Goal: Find specific page/section: Find specific page/section

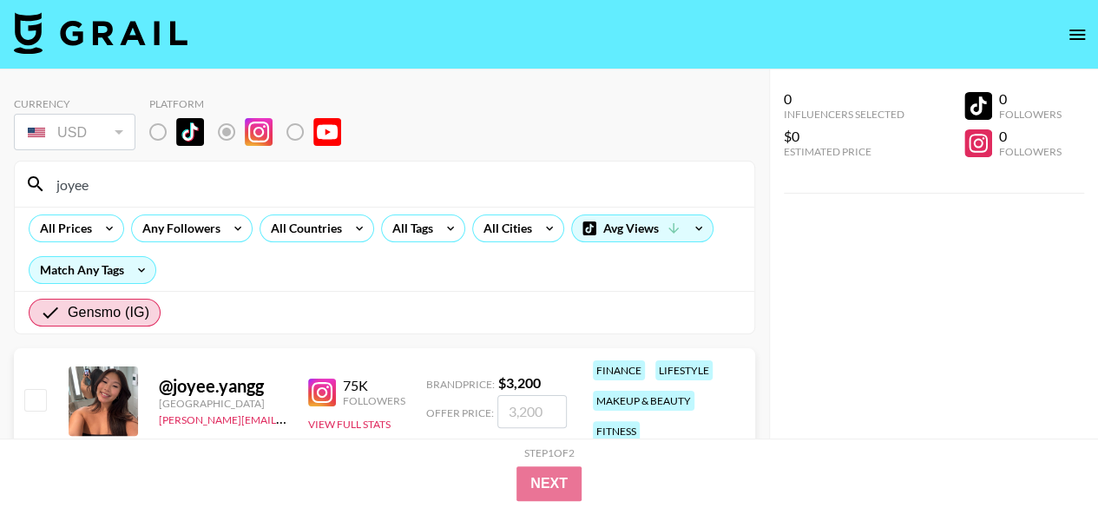
drag, startPoint x: 102, startPoint y: 190, endPoint x: 16, endPoint y: 190, distance: 86.8
click at [16, 190] on div "joyee" at bounding box center [385, 184] width 740 height 45
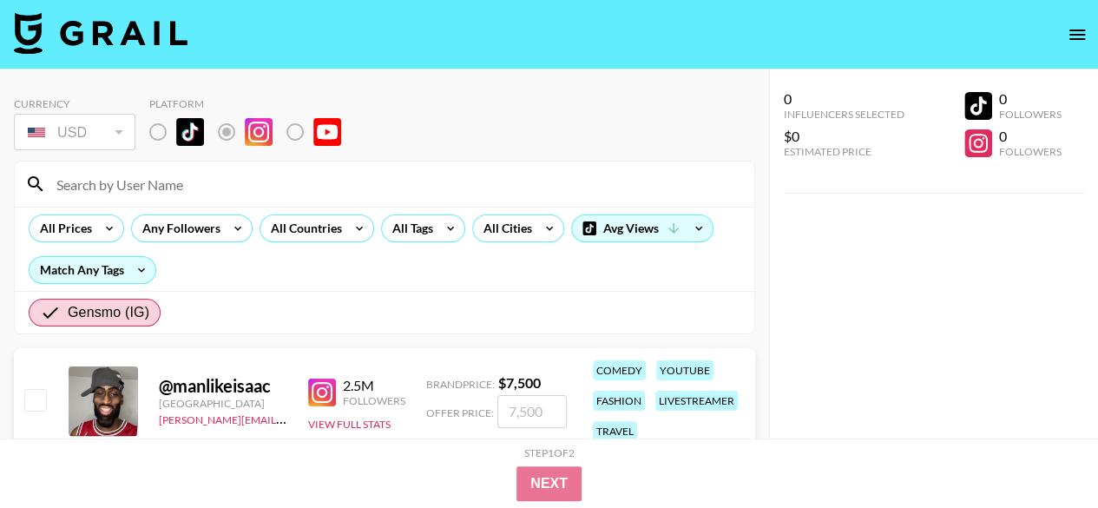
paste input "[PERSON_NAME][EMAIL_ADDRESS][DOMAIN_NAME]"
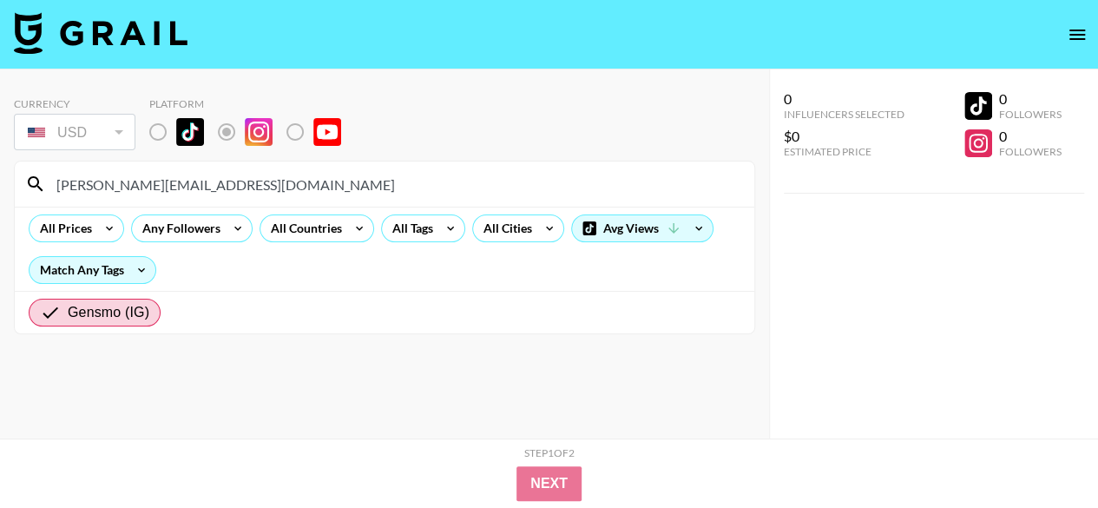
drag, startPoint x: 265, startPoint y: 187, endPoint x: 147, endPoint y: 187, distance: 118.1
click at [147, 187] on input "[PERSON_NAME][EMAIL_ADDRESS][DOMAIN_NAME]" at bounding box center [395, 184] width 698 height 28
type input "melissa_fakler"
click at [36, 190] on icon at bounding box center [35, 184] width 21 height 21
click at [202, 191] on input "melissa_fakler" at bounding box center [395, 184] width 698 height 28
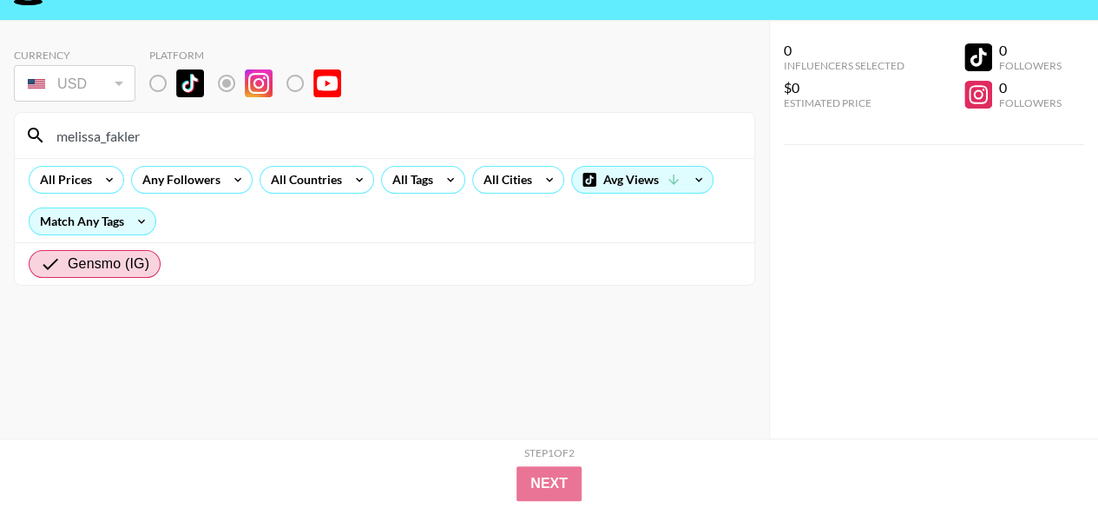
scroll to position [69, 0]
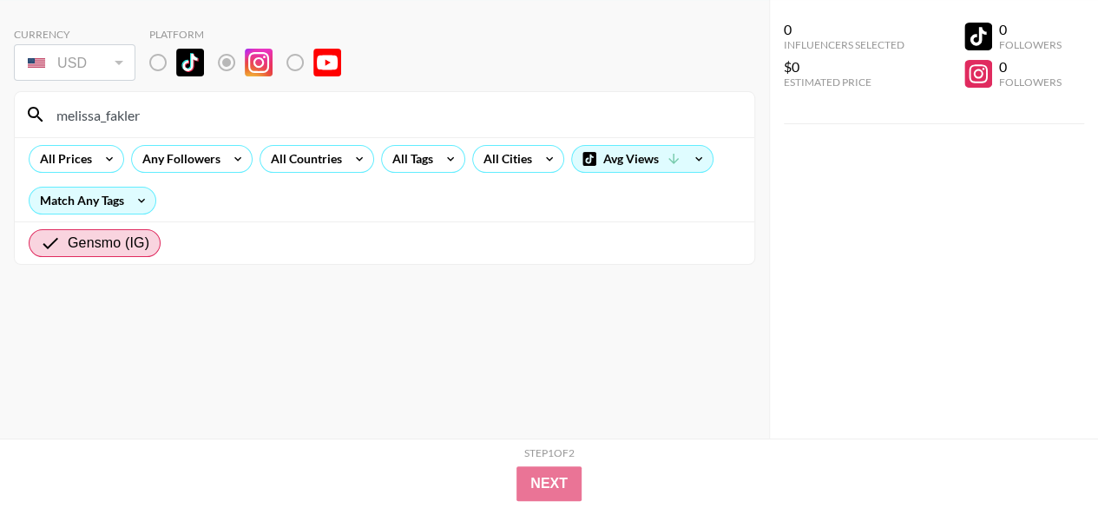
drag, startPoint x: 175, startPoint y: 118, endPoint x: 55, endPoint y: 117, distance: 119.8
click at [55, 117] on input "melissa_fakler" at bounding box center [395, 115] width 698 height 28
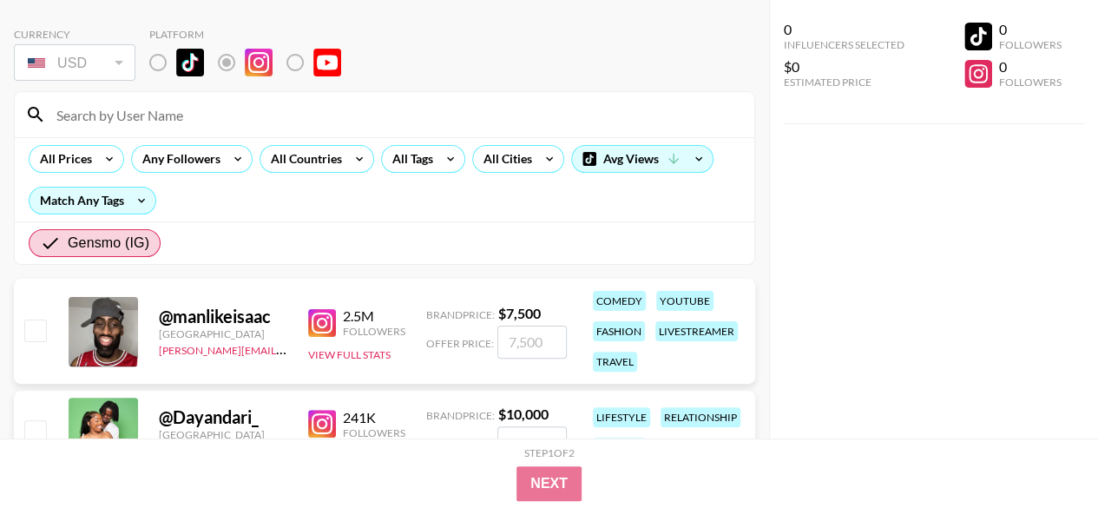
paste input "melissa_fakler"
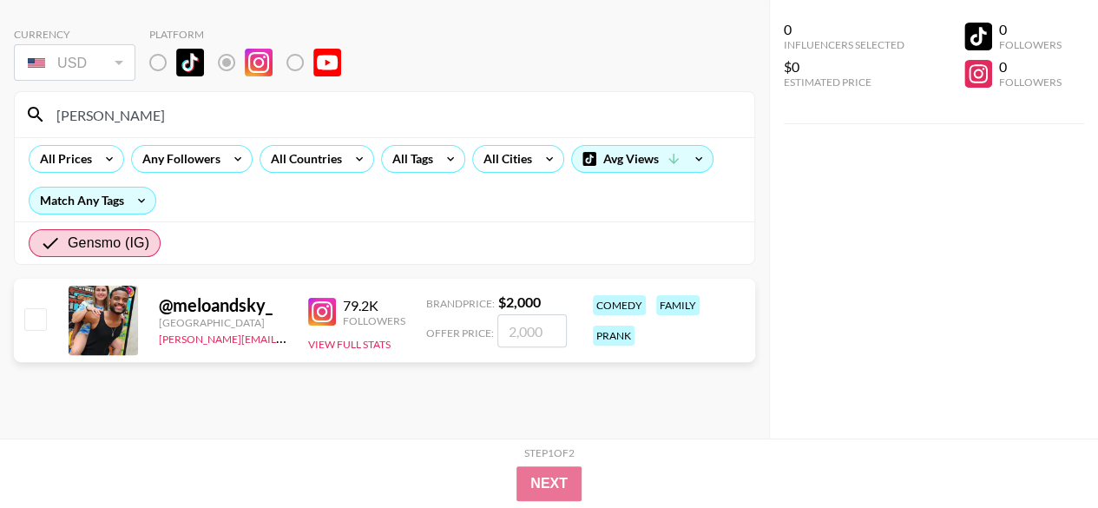
scroll to position [48, 0]
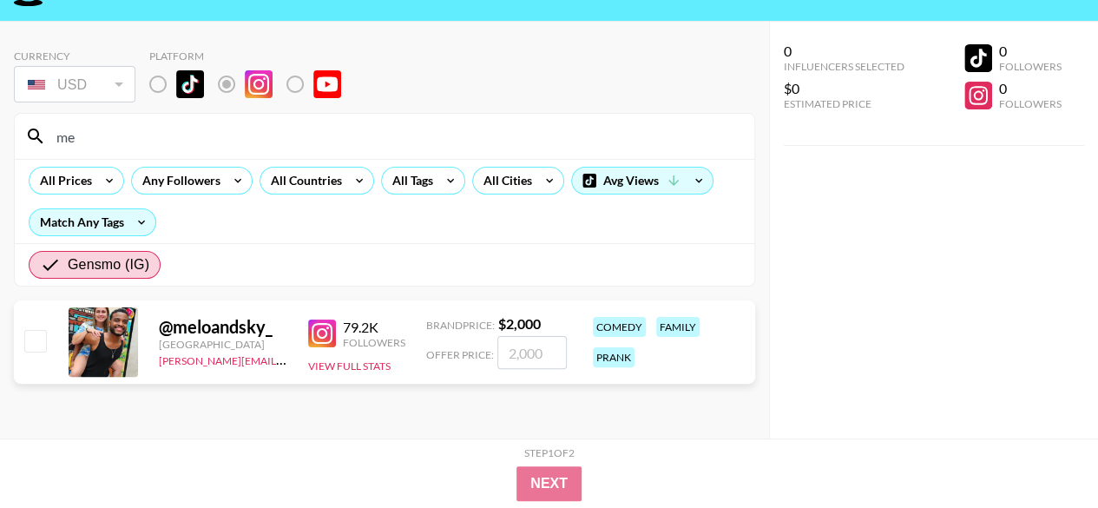
type input "m"
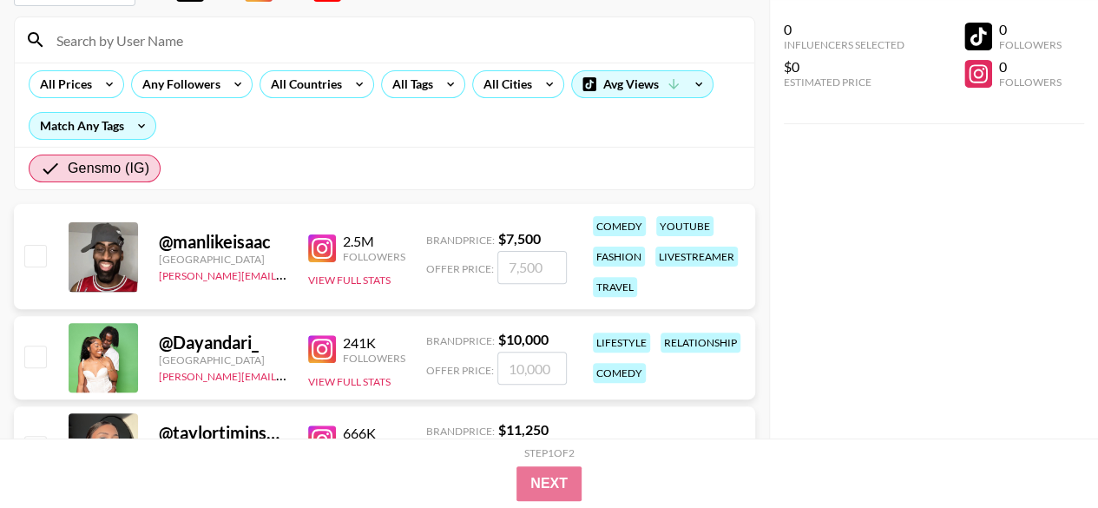
scroll to position [0, 0]
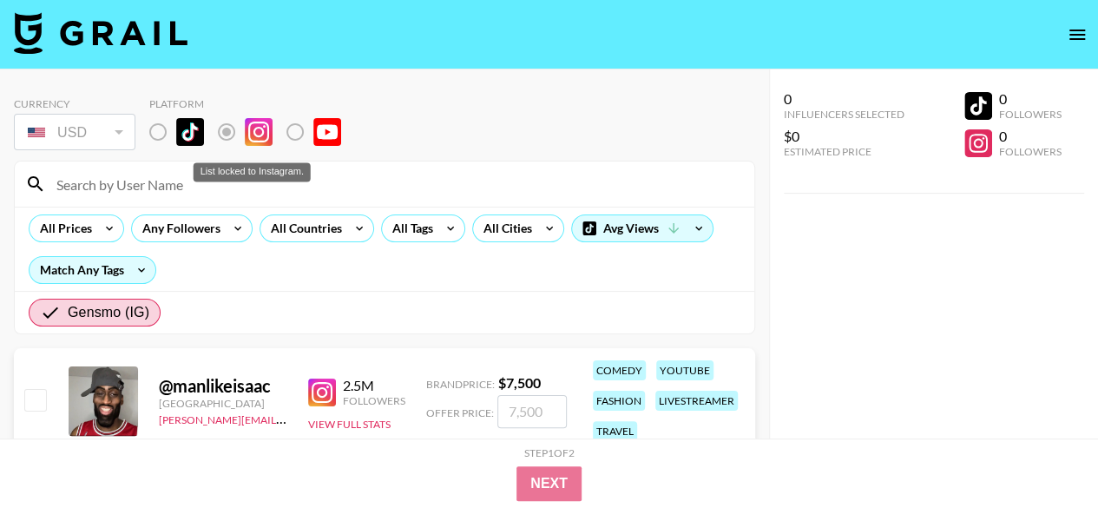
click at [157, 133] on label "List locked to Instagram." at bounding box center [172, 132] width 64 height 36
click at [685, 227] on icon at bounding box center [699, 228] width 28 height 26
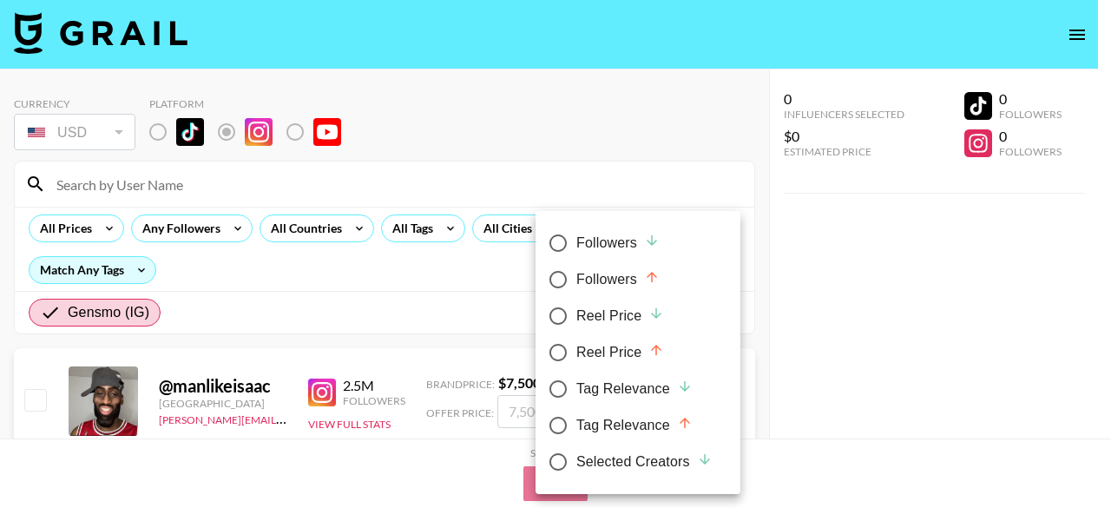
click at [699, 227] on label "Followers" at bounding box center [626, 243] width 173 height 36
click at [577, 227] on input "Followers" at bounding box center [558, 243] width 36 height 36
radio input "true"
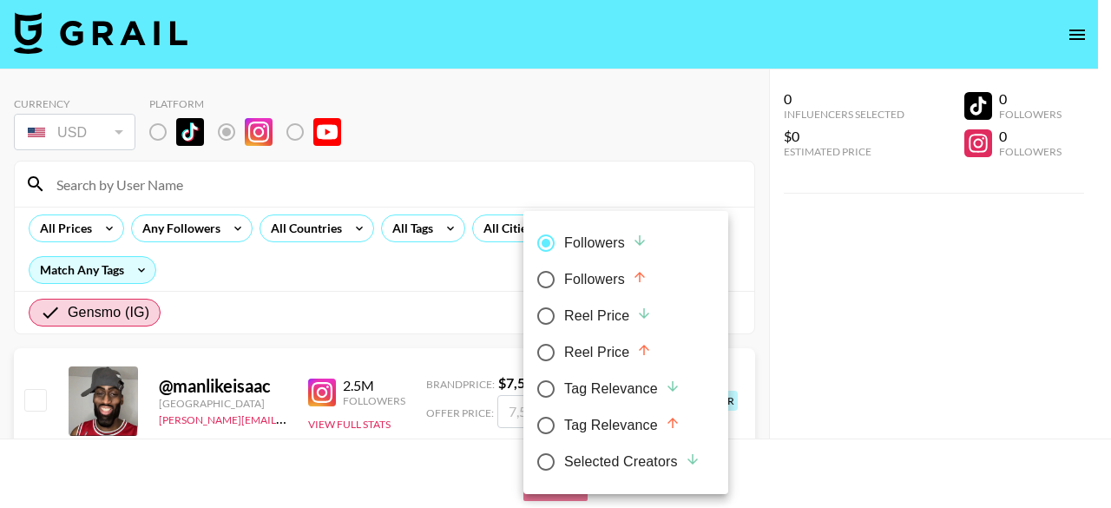
click at [839, 280] on div at bounding box center [555, 254] width 1111 height 508
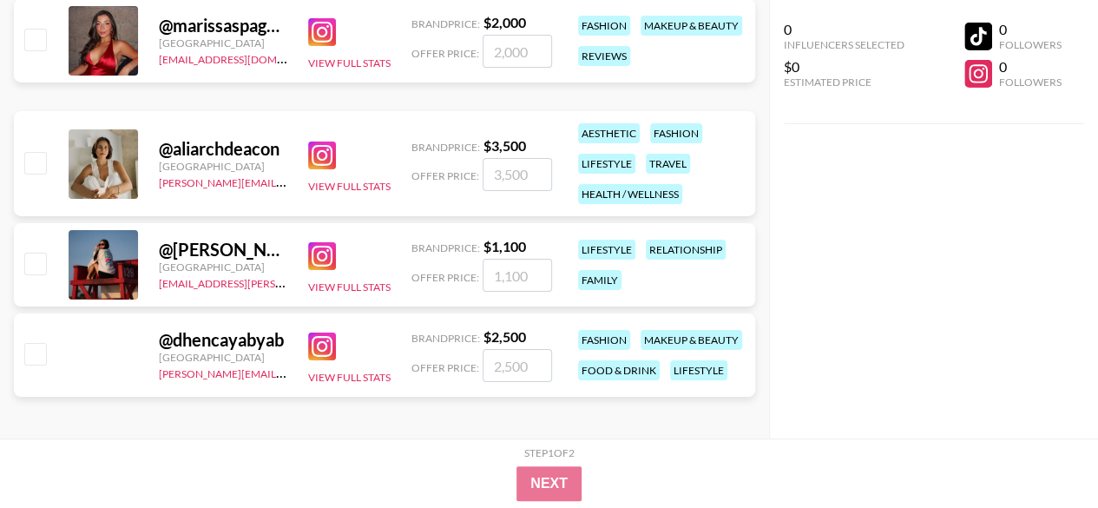
scroll to position [16097, 0]
